Goal: Transaction & Acquisition: Download file/media

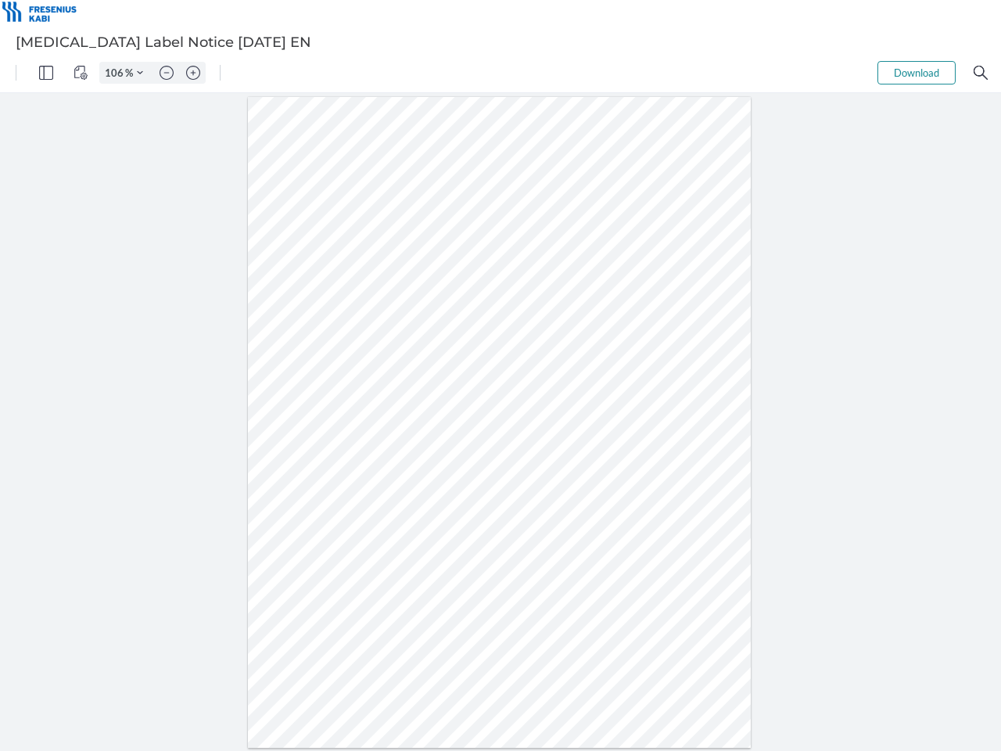
click at [46, 73] on img "Panel" at bounding box center [46, 73] width 14 height 14
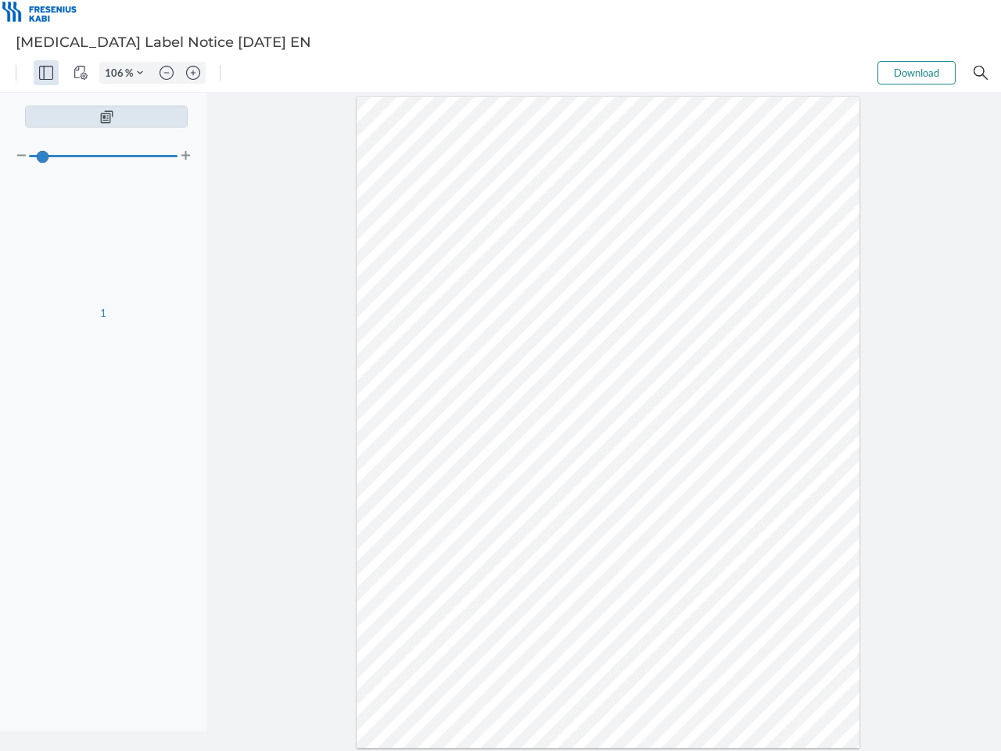
click at [81, 73] on img "View Controls" at bounding box center [81, 73] width 14 height 14
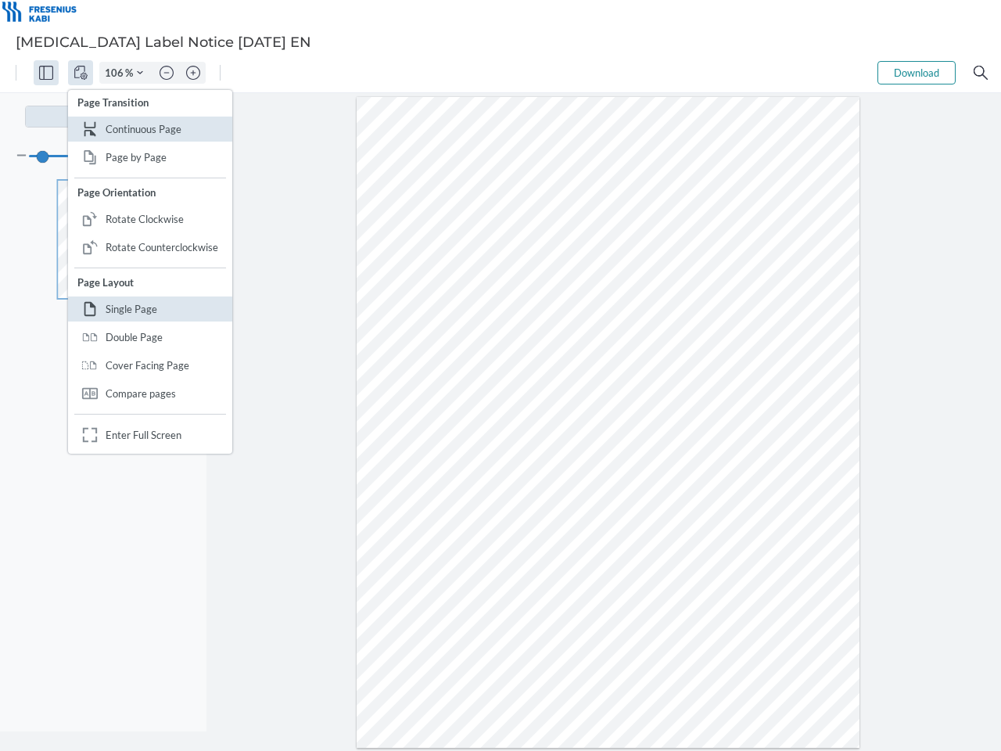
click at [117, 73] on input "106" at bounding box center [112, 73] width 25 height 14
click at [140, 73] on img "Zoom Controls" at bounding box center [140, 73] width 6 height 6
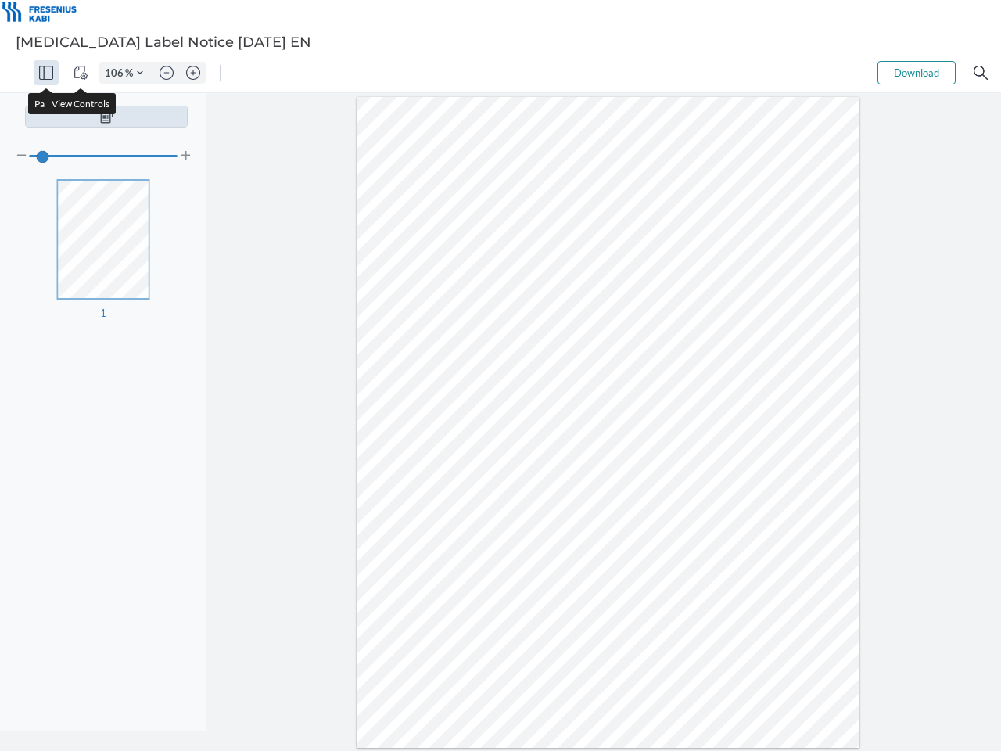
click at [167, 73] on img "Zoom out" at bounding box center [167, 73] width 14 height 14
click at [193, 73] on img "Zoom in" at bounding box center [193, 73] width 14 height 14
type input "106"
click at [917, 73] on button "Download" at bounding box center [917, 72] width 78 height 23
click at [981, 73] on img "Search" at bounding box center [981, 73] width 14 height 14
